Goal: Task Accomplishment & Management: Use online tool/utility

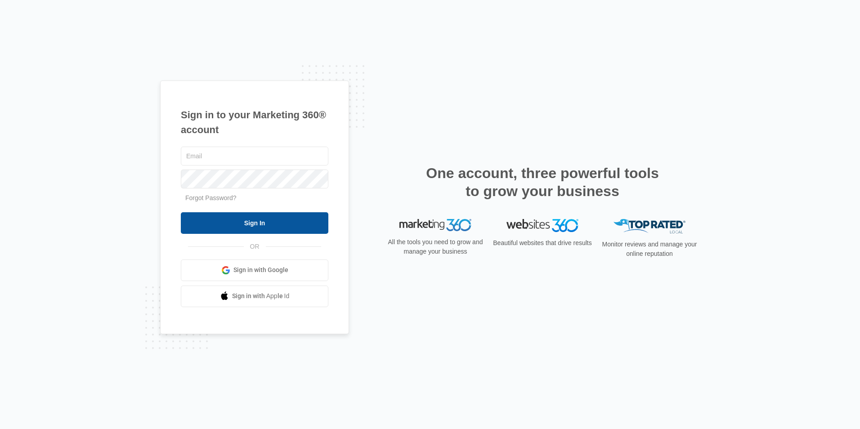
type input "[EMAIL_ADDRESS][PERSON_NAME][DOMAIN_NAME]"
click at [258, 224] on input "Sign In" at bounding box center [254, 223] width 147 height 22
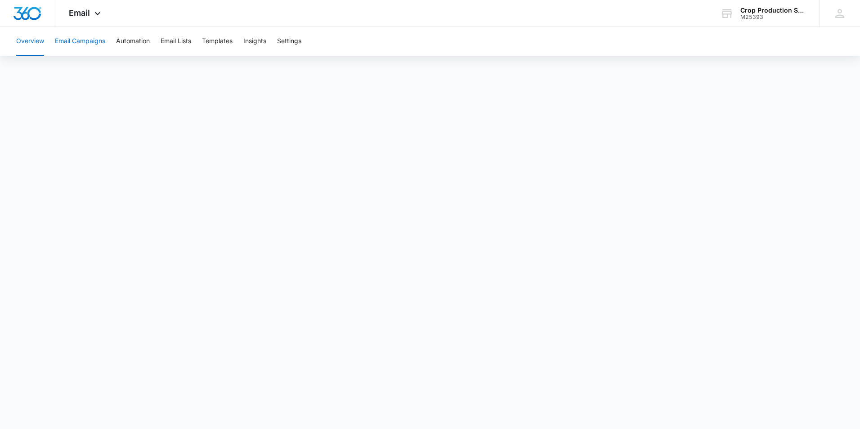
click at [67, 44] on button "Email Campaigns" at bounding box center [80, 41] width 50 height 29
click at [212, 40] on button "Templates" at bounding box center [217, 41] width 31 height 29
